Goal: Book appointment/travel/reservation

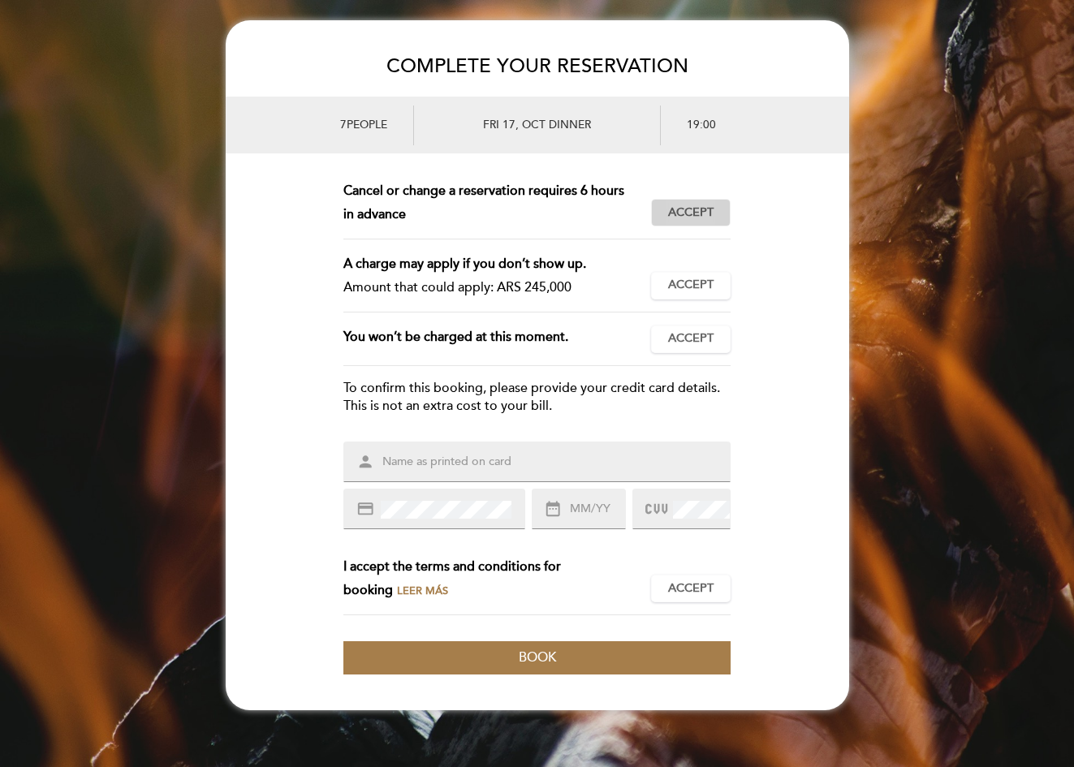
click at [671, 209] on span "Accept" at bounding box center [690, 213] width 45 height 17
click at [696, 292] on span "Accept" at bounding box center [690, 285] width 45 height 17
click at [703, 341] on span "Accept" at bounding box center [690, 338] width 45 height 17
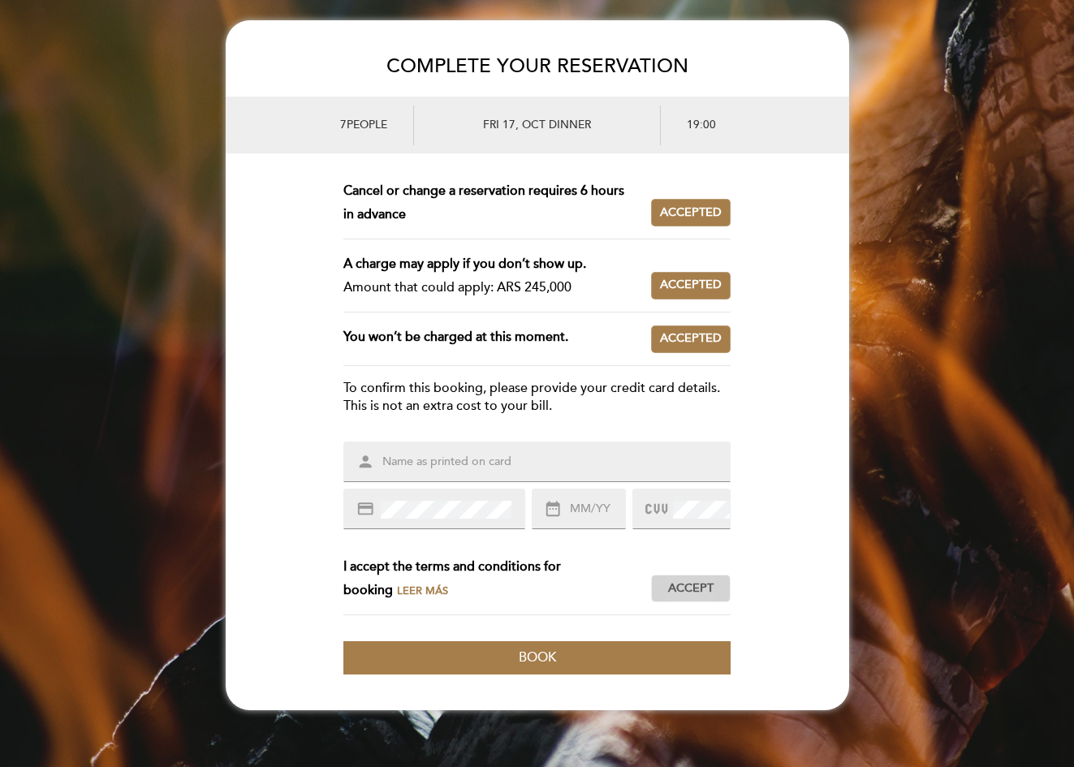
click at [689, 576] on button "Accept Accepted" at bounding box center [691, 589] width 80 height 28
click at [556, 463] on input "text" at bounding box center [557, 462] width 352 height 19
type input "FELIX A MORALES"
type input "06/28"
click at [790, 458] on form "This reservation requires a prepayment. Amount to be paid: ARS 245,000 Accept A…" at bounding box center [537, 426] width 623 height 494
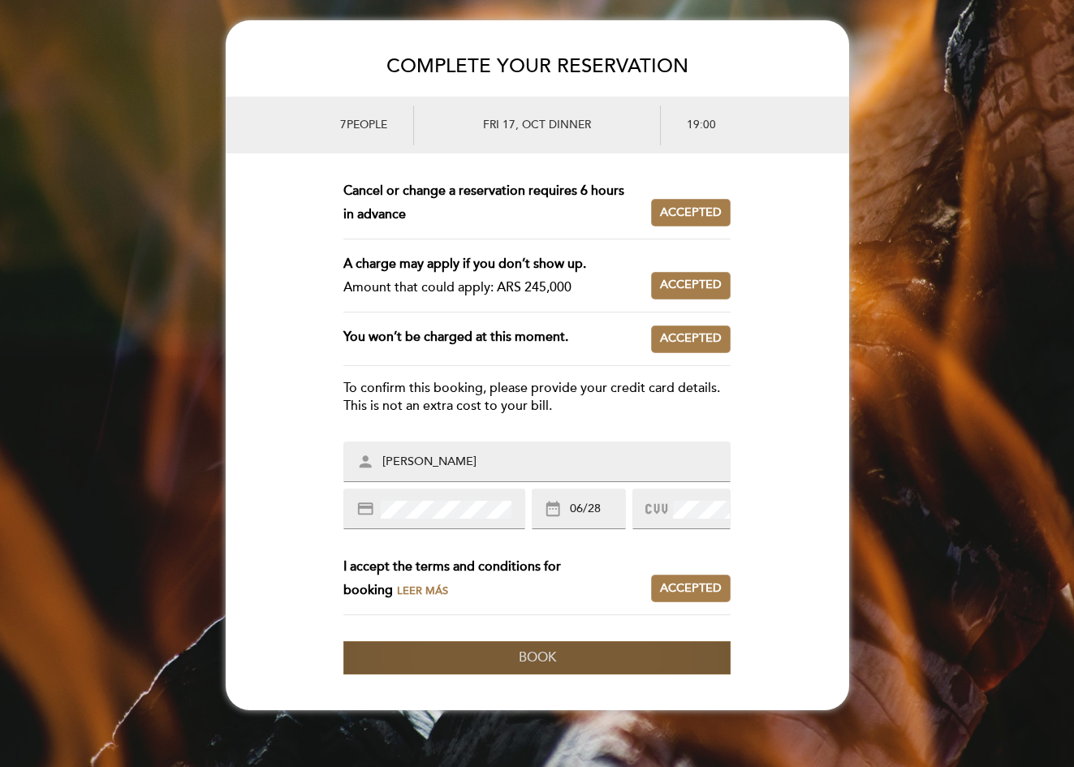
click at [600, 666] on button "Book" at bounding box center [536, 657] width 386 height 33
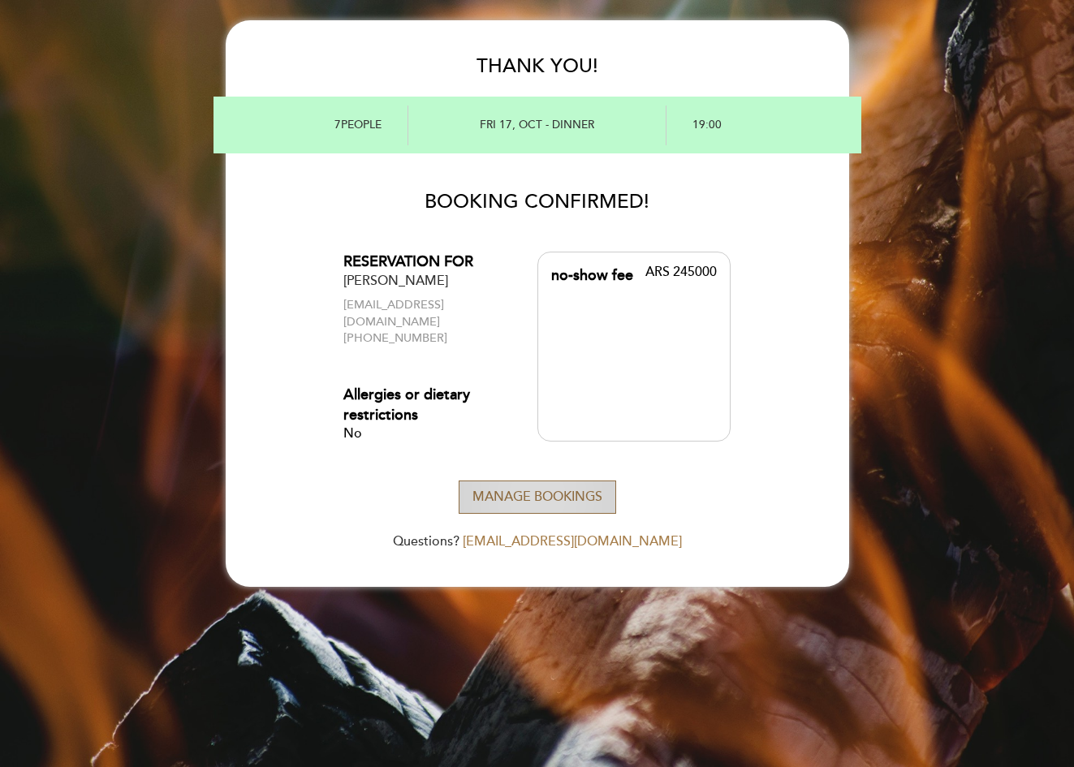
click at [537, 487] on button "Manage Bookings" at bounding box center [537, 496] width 157 height 33
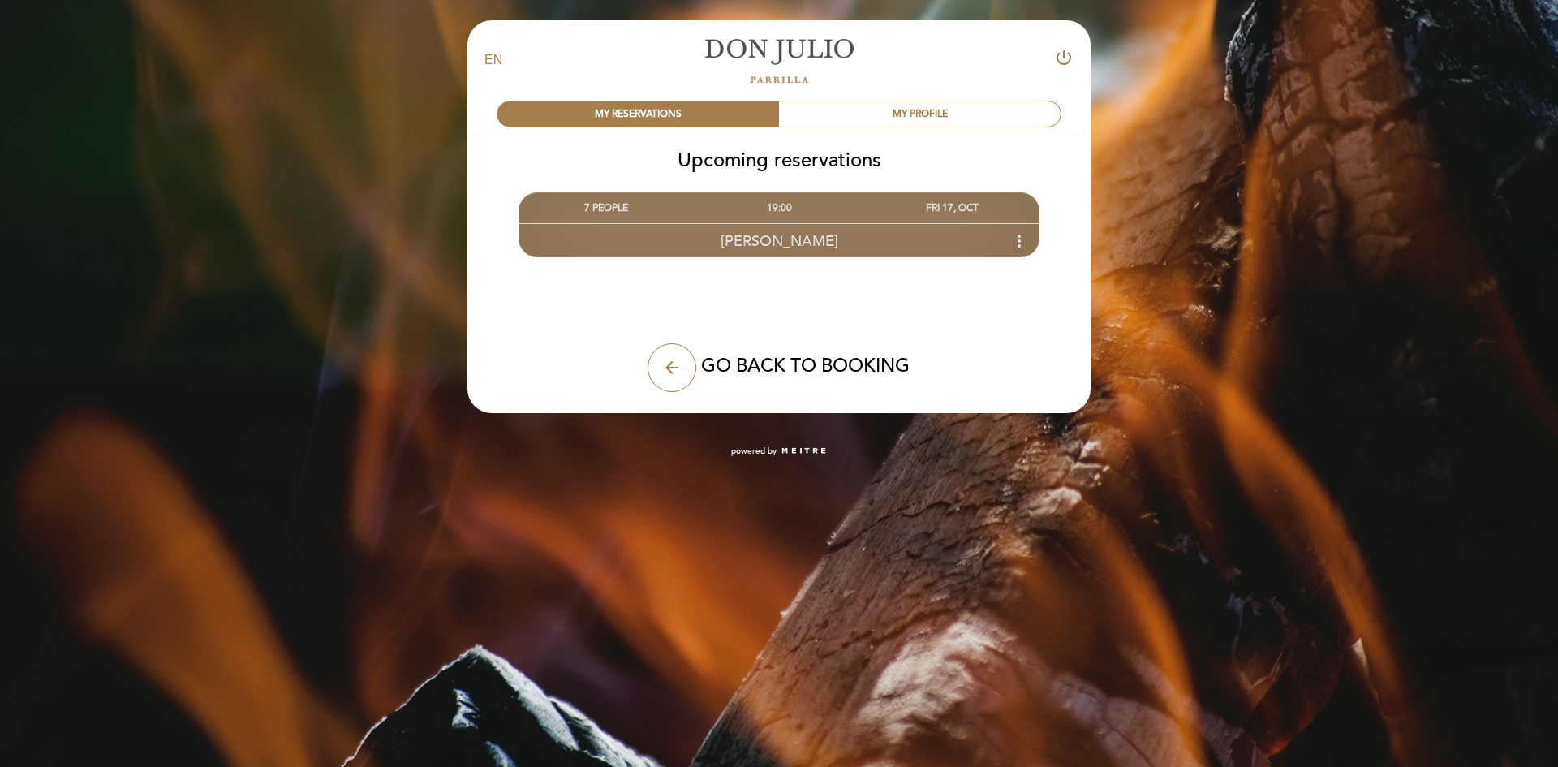
click at [844, 233] on div "[PERSON_NAME] more_vert" at bounding box center [778, 240] width 519 height 35
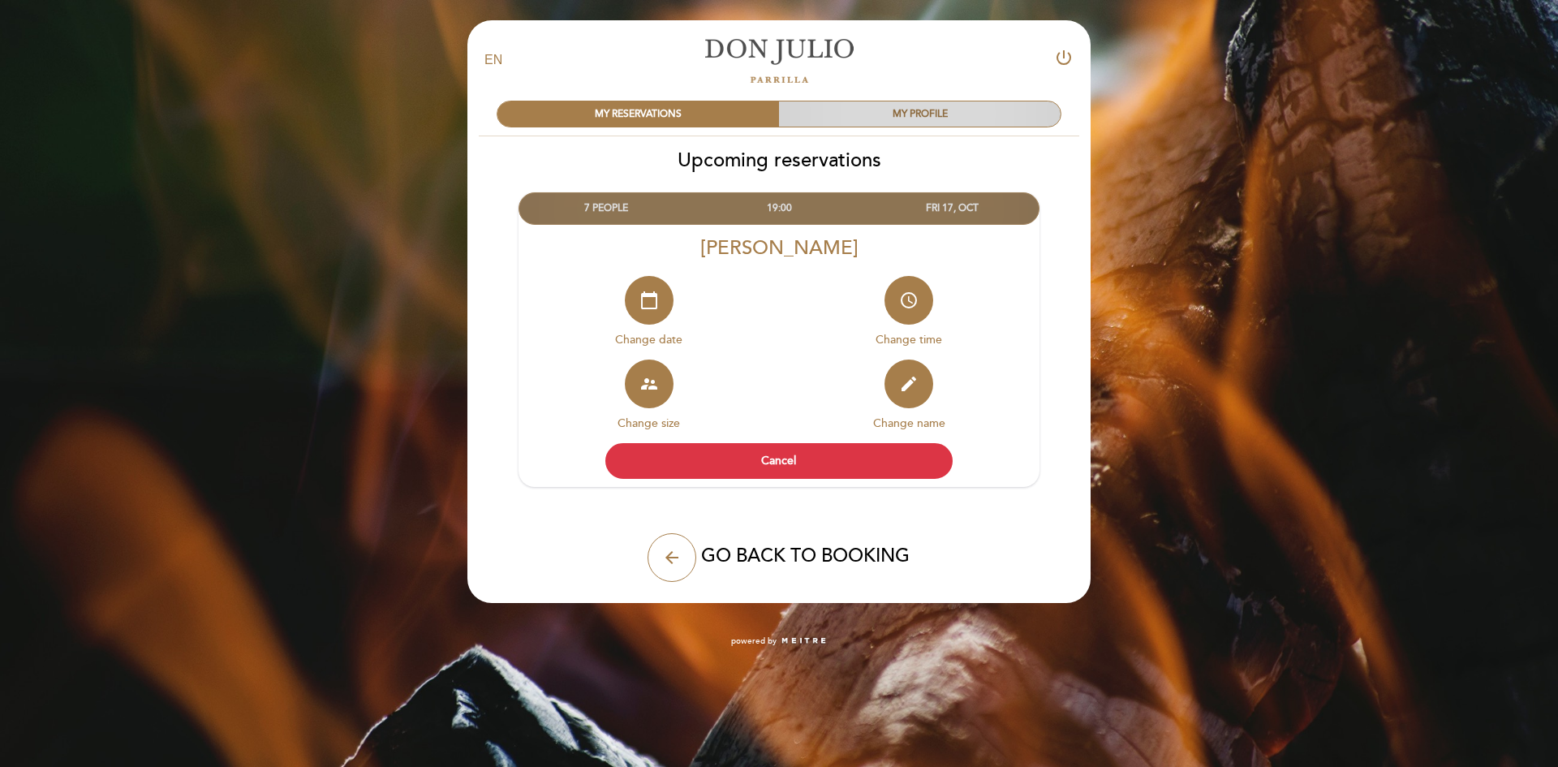
click at [920, 118] on div "MY PROFILE" at bounding box center [920, 113] width 282 height 25
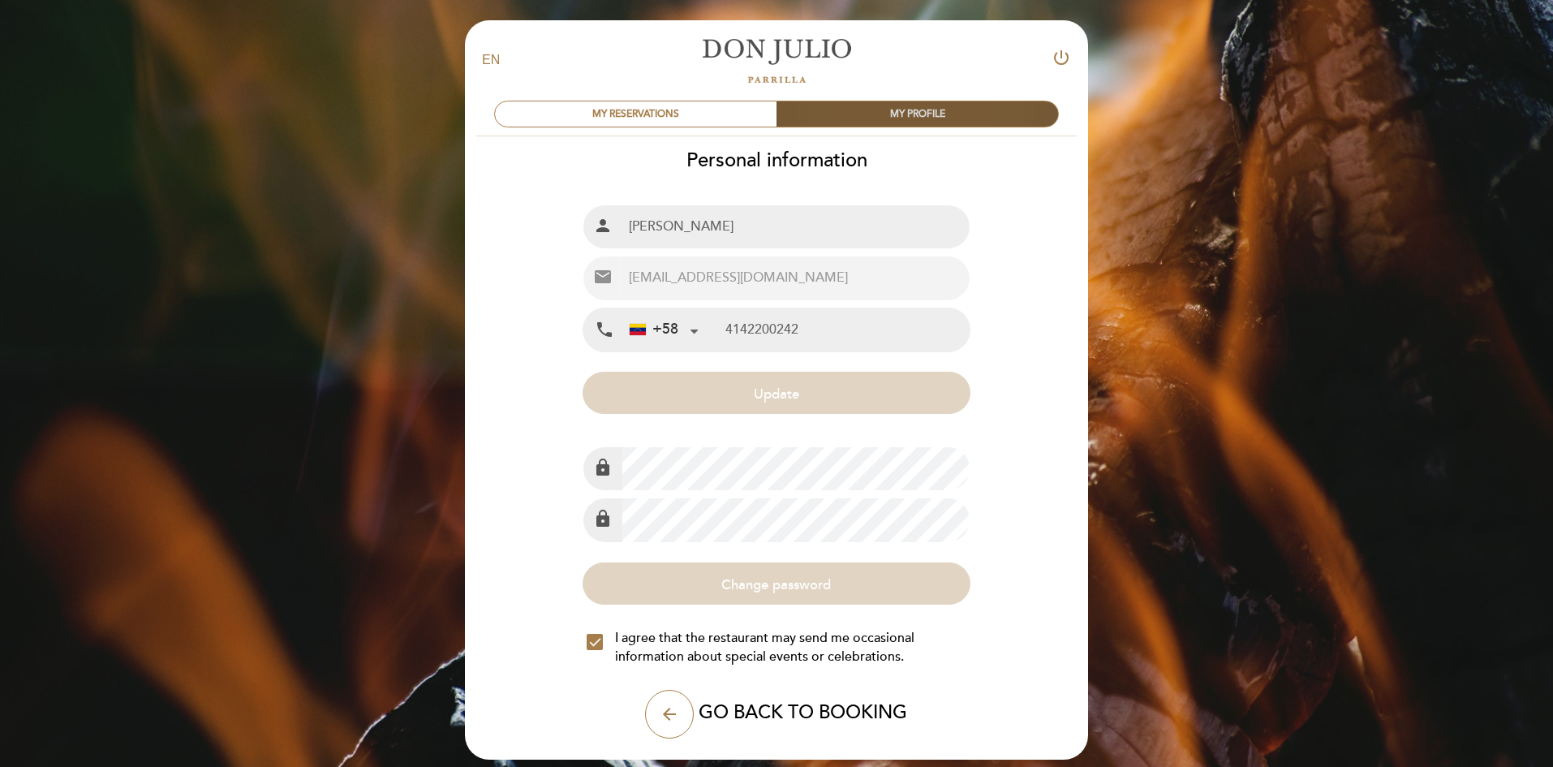
type input "414-2200242"
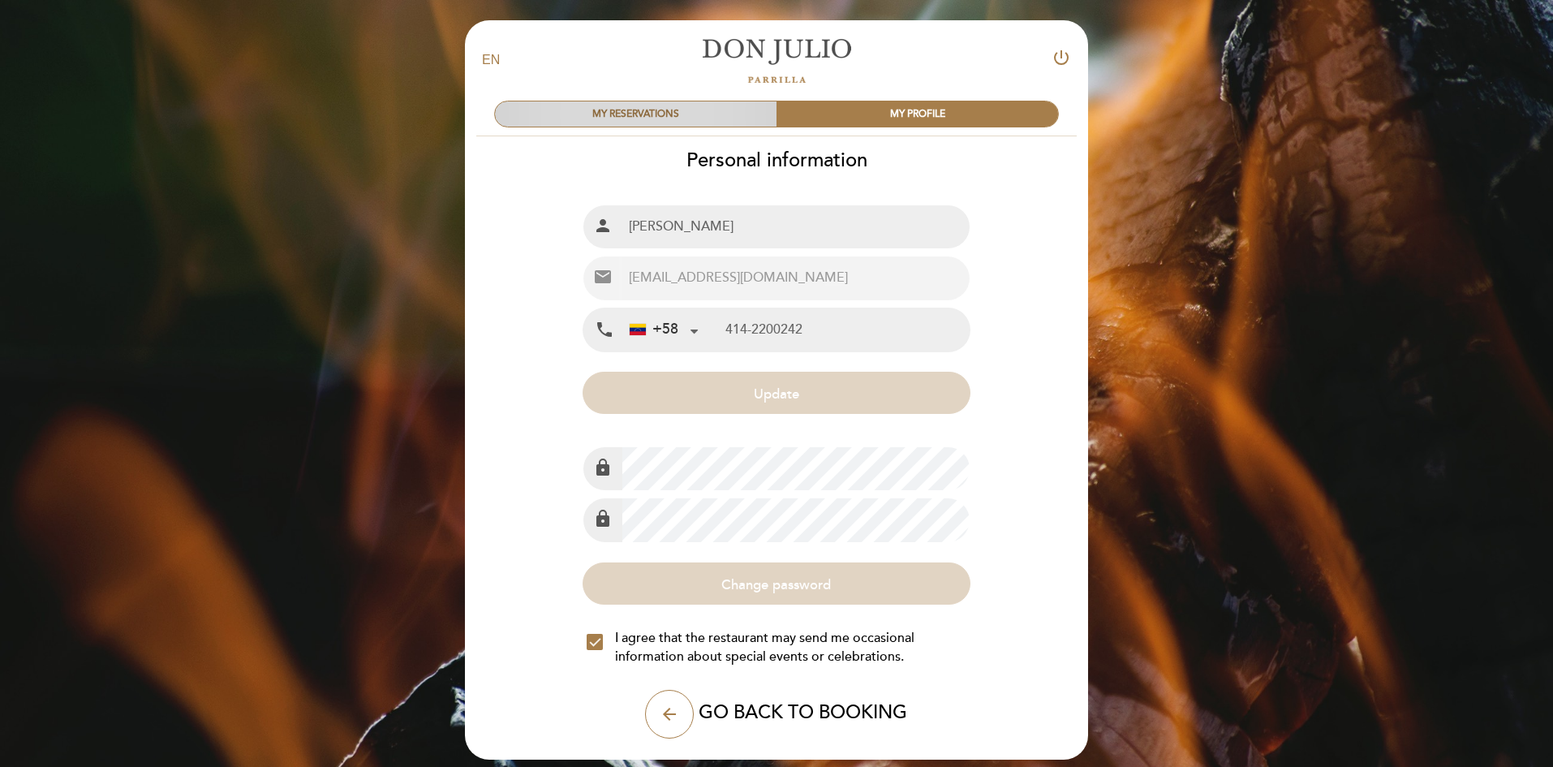
click at [669, 111] on div "MY RESERVATIONS" at bounding box center [636, 113] width 282 height 25
